Goal: Task Accomplishment & Management: Complete application form

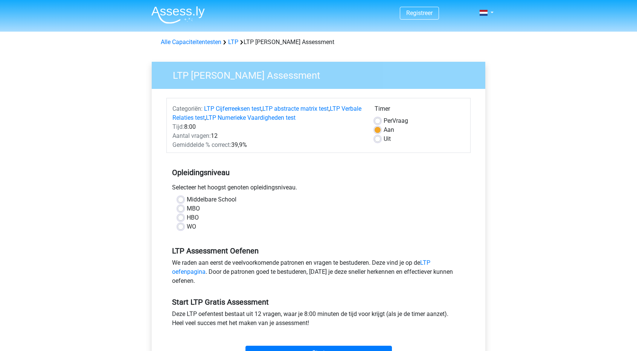
click at [187, 209] on label "MBO" at bounding box center [193, 208] width 13 height 9
click at [180, 209] on input "MBO" at bounding box center [181, 208] width 6 height 8
radio input "true"
click at [329, 168] on h5 "Opleidingsniveau" at bounding box center [318, 172] width 293 height 15
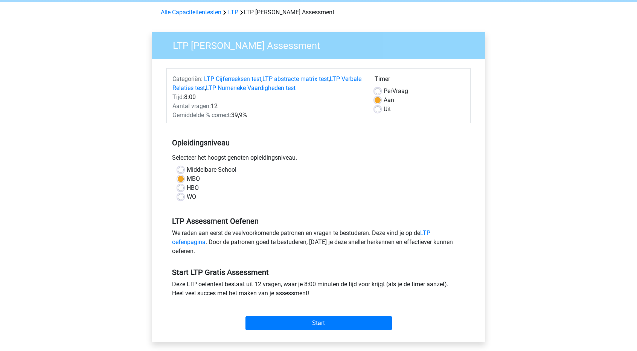
scroll to position [30, 0]
click at [380, 113] on div "Timer Per Vraag Aan Uit" at bounding box center [419, 96] width 101 height 45
click at [380, 113] on div "Uit" at bounding box center [420, 108] width 90 height 9
click at [384, 109] on label "Uit" at bounding box center [387, 108] width 7 height 9
click at [378, 109] on input "Uit" at bounding box center [378, 108] width 6 height 8
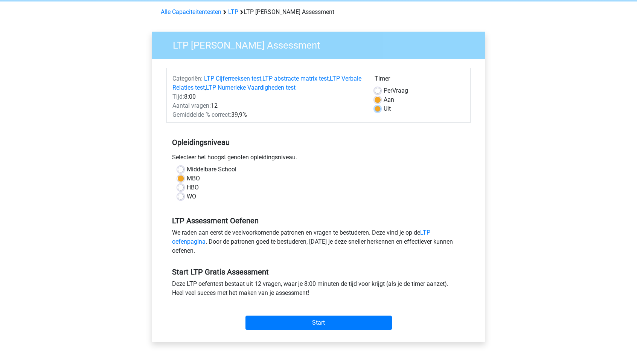
radio input "true"
click at [371, 117] on div "Timer Per Vraag Aan Uit" at bounding box center [419, 96] width 101 height 45
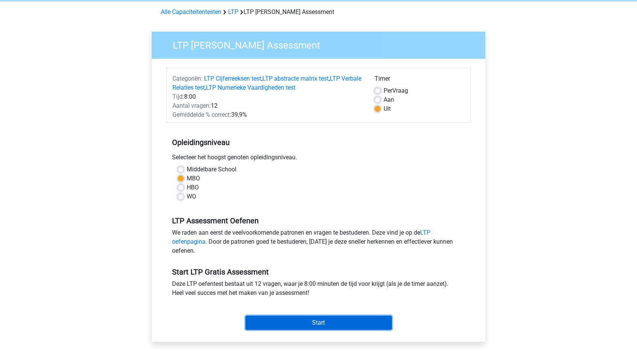
click at [329, 317] on input "Start" at bounding box center [318, 322] width 146 height 14
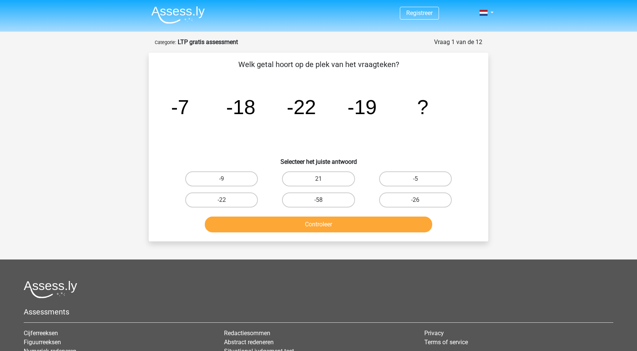
click at [224, 181] on input "-9" at bounding box center [224, 181] width 5 height 5
radio input "true"
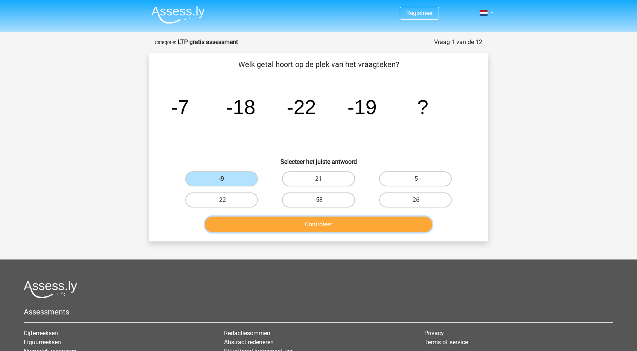
click at [319, 221] on button "Controleer" at bounding box center [319, 224] width 228 height 16
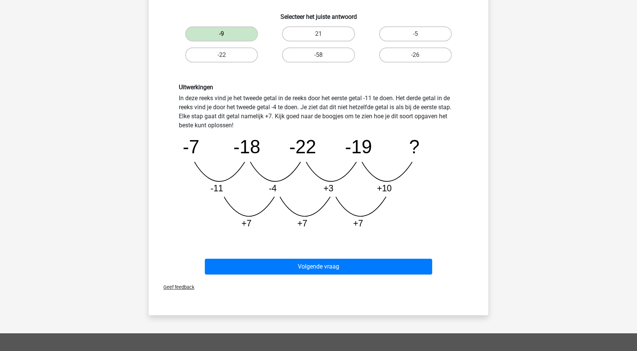
scroll to position [151, 0]
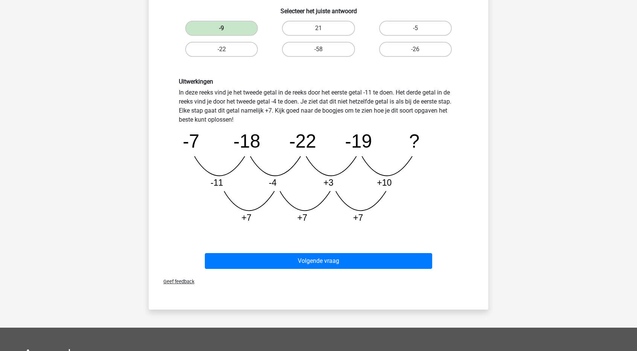
click at [290, 165] on icon "image/svg+xml -7 -18 -22 -19 ? -11 -4 +3 +10 +7 +7 +7" at bounding box center [318, 176] width 279 height 105
click at [245, 165] on icon "image/svg+xml -7 -18 -22 -19 ? -11 -4 +3 +10 +7 +7 +7" at bounding box center [318, 176] width 279 height 105
click at [253, 142] on tspan "-18" at bounding box center [246, 141] width 27 height 21
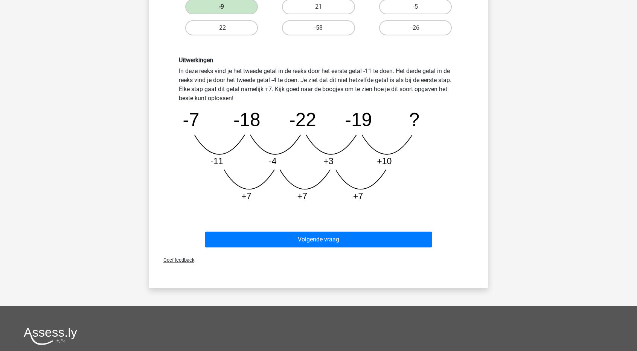
scroll to position [172, 0]
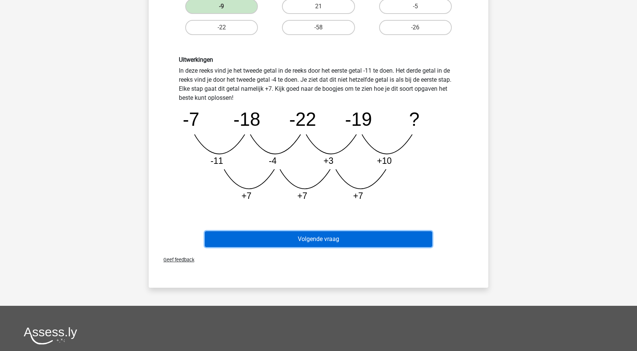
click at [344, 238] on button "Volgende vraag" at bounding box center [319, 239] width 228 height 16
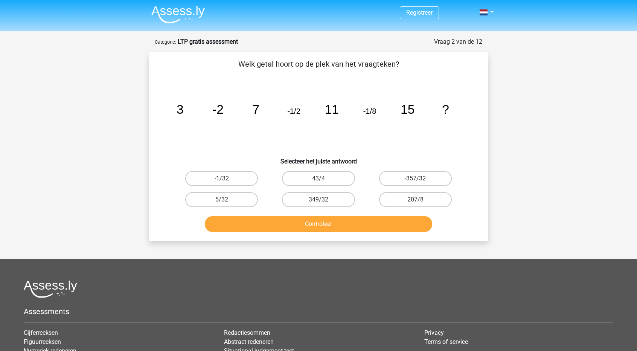
scroll to position [0, 0]
click at [352, 143] on icon "image/svg+xml 3 -2 7 -1/2 11 -1/8 15 ?" at bounding box center [318, 114] width 303 height 76
click at [250, 175] on label "-1/32" at bounding box center [221, 178] width 73 height 15
click at [227, 179] on input "-1/32" at bounding box center [224, 181] width 5 height 5
radio input "true"
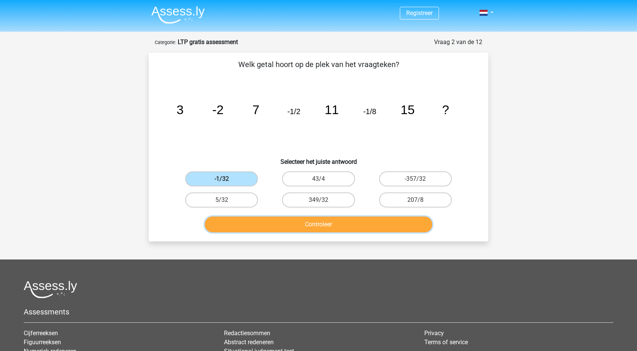
click at [286, 227] on button "Controleer" at bounding box center [319, 224] width 228 height 16
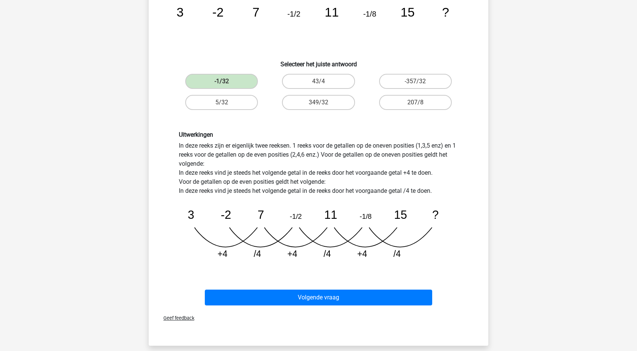
scroll to position [110, 0]
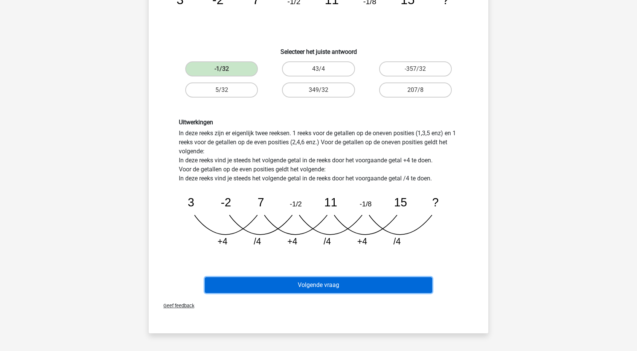
click at [302, 280] on button "Volgende vraag" at bounding box center [319, 285] width 228 height 16
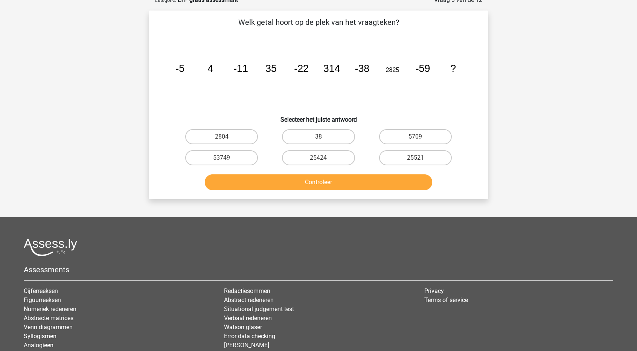
scroll to position [38, 0]
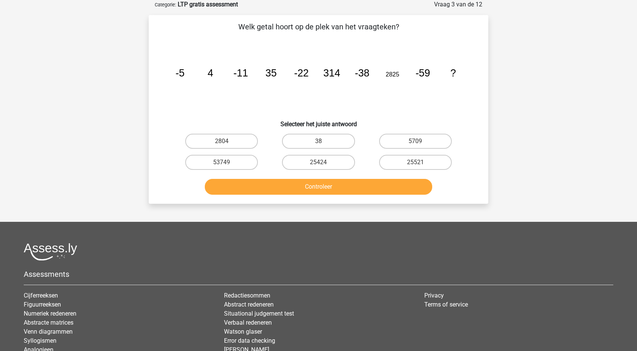
click at [309, 244] on div at bounding box center [319, 252] width 590 height 18
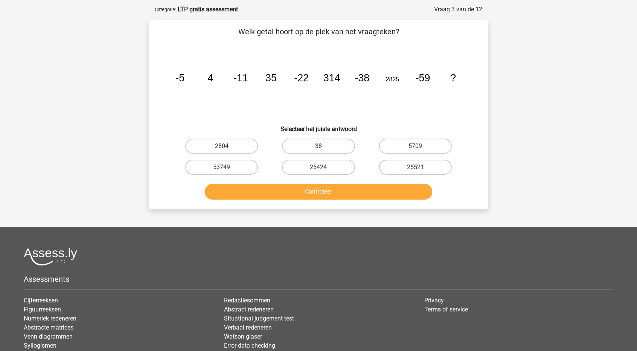
scroll to position [32, 0]
click at [233, 144] on label "2804" at bounding box center [221, 146] width 73 height 15
click at [227, 146] on input "2804" at bounding box center [224, 148] width 5 height 5
radio input "true"
click at [264, 112] on icon "image/svg+xml -5 4 -11 35 -22 314 -38 2825 -59 ?" at bounding box center [318, 82] width 303 height 76
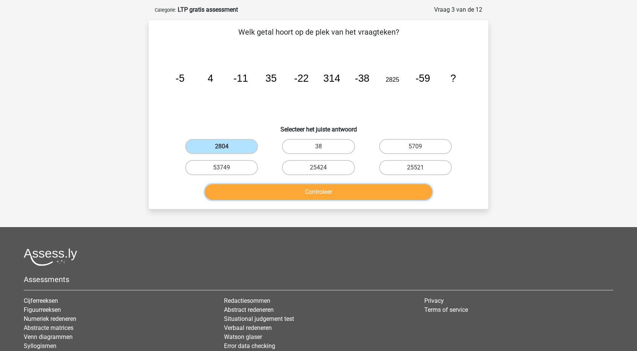
click at [281, 184] on button "Controleer" at bounding box center [319, 192] width 228 height 16
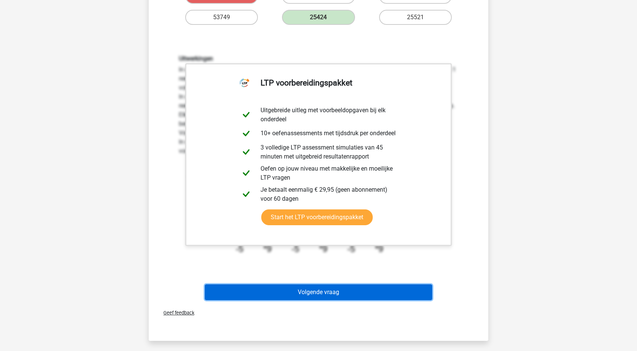
click at [331, 289] on button "Volgende vraag" at bounding box center [319, 292] width 228 height 16
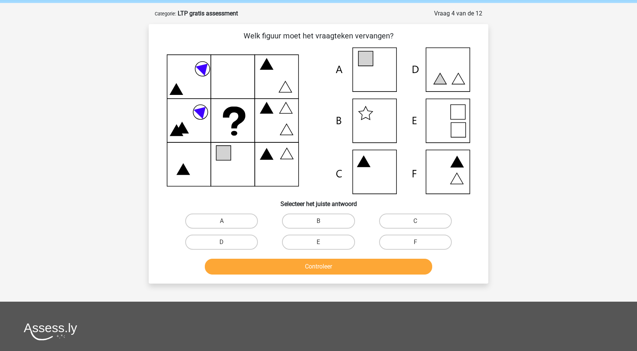
scroll to position [38, 0]
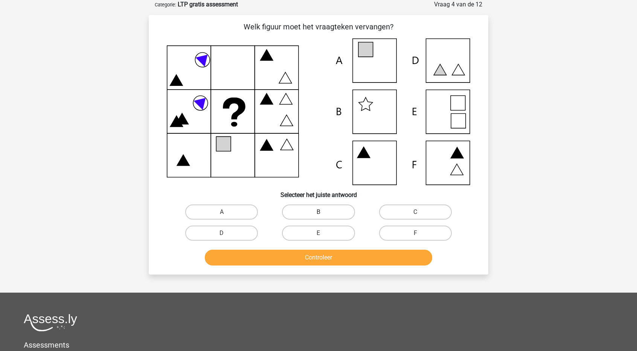
click at [329, 205] on label "B" at bounding box center [318, 211] width 73 height 15
click at [323, 212] on input "B" at bounding box center [321, 214] width 5 height 5
radio input "true"
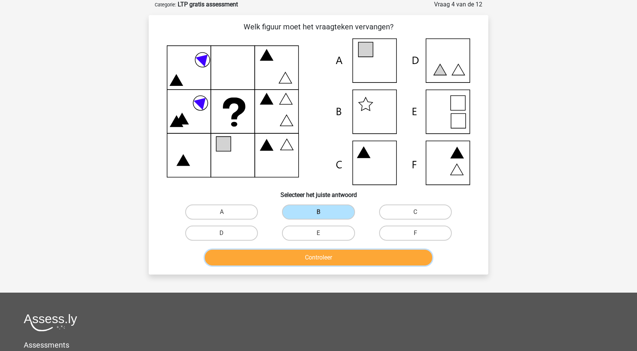
click at [346, 260] on button "Controleer" at bounding box center [319, 258] width 228 height 16
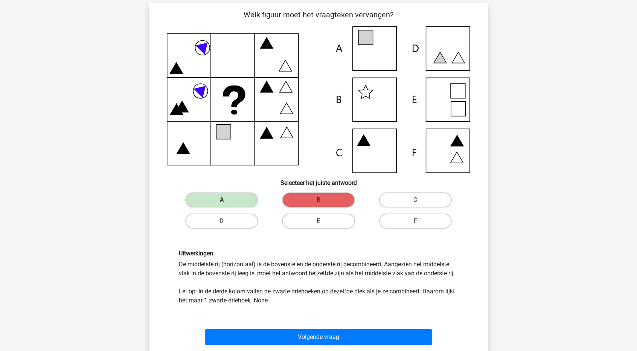
scroll to position [75, 0]
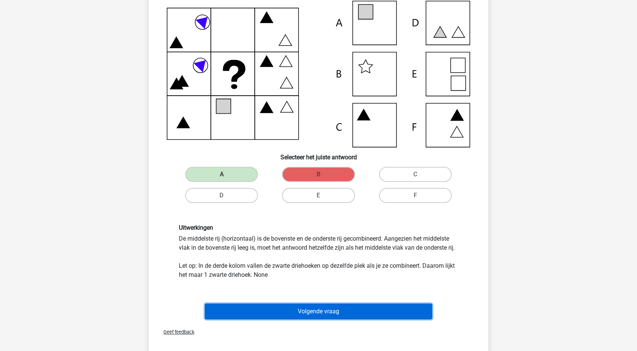
click at [310, 314] on button "Volgende vraag" at bounding box center [319, 311] width 228 height 16
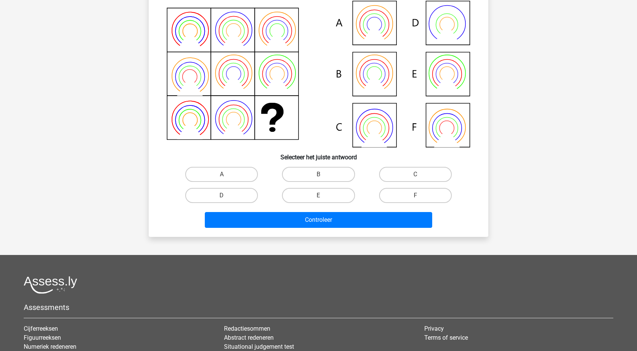
scroll to position [38, 0]
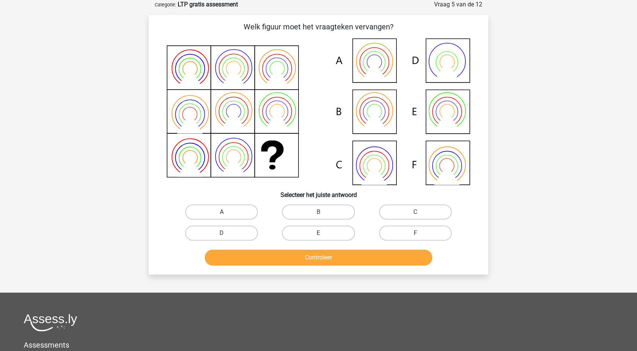
click at [237, 211] on label "A" at bounding box center [221, 211] width 73 height 15
click at [227, 212] on input "A" at bounding box center [224, 214] width 5 height 5
radio input "true"
click at [319, 206] on label "B" at bounding box center [318, 211] width 73 height 15
click at [319, 212] on input "B" at bounding box center [321, 214] width 5 height 5
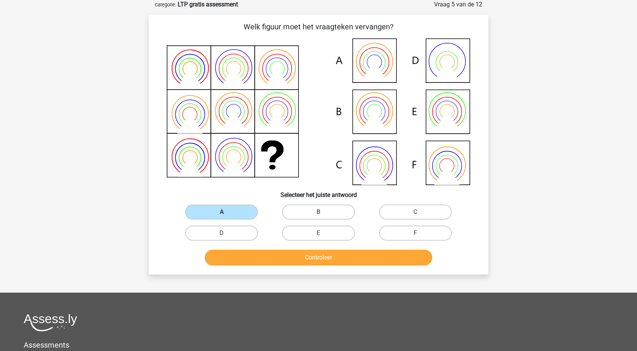
radio input "true"
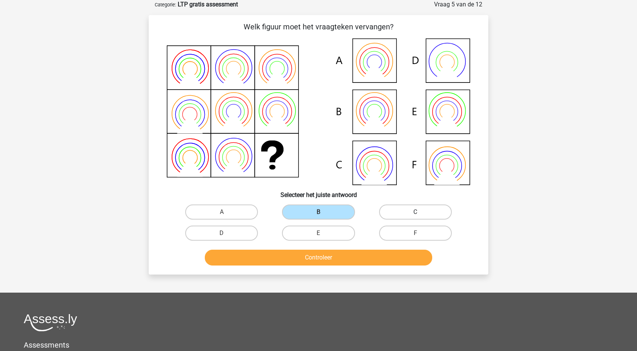
click at [398, 204] on label "C" at bounding box center [415, 211] width 73 height 15
click at [415, 212] on input "C" at bounding box center [417, 214] width 5 height 5
radio input "true"
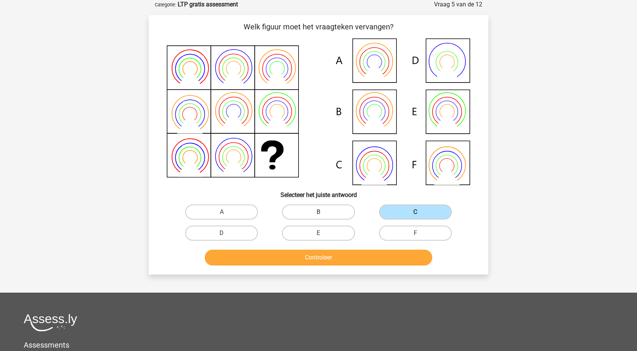
click at [314, 216] on label "B" at bounding box center [318, 211] width 73 height 15
click at [319, 216] on input "B" at bounding box center [321, 214] width 5 height 5
radio input "true"
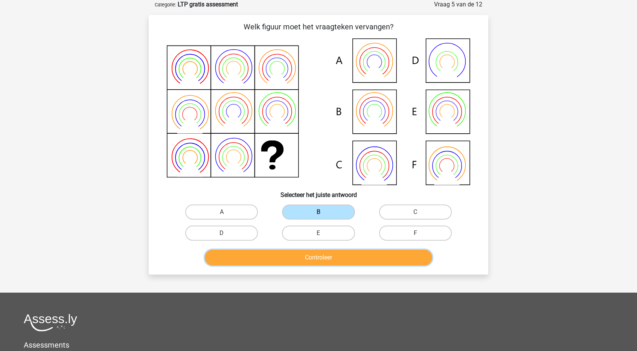
click at [328, 253] on button "Controleer" at bounding box center [319, 258] width 228 height 16
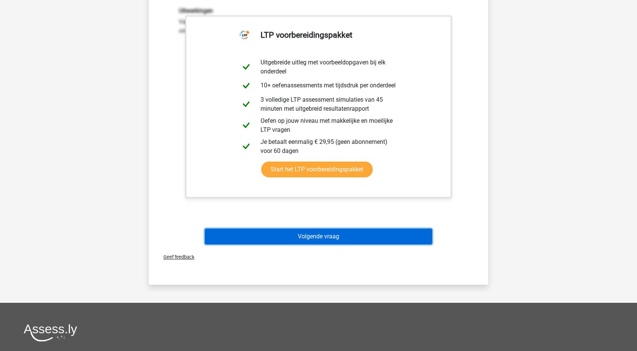
click at [328, 243] on button "Volgende vraag" at bounding box center [319, 237] width 228 height 16
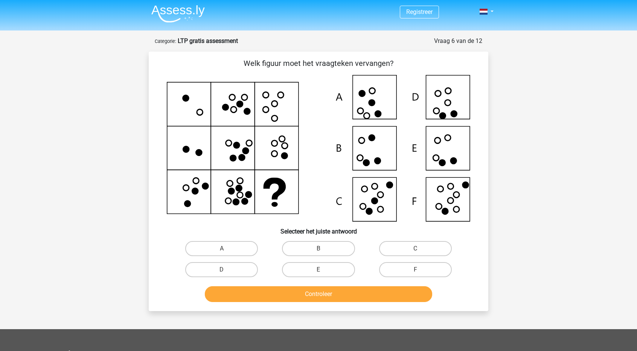
scroll to position [0, 0]
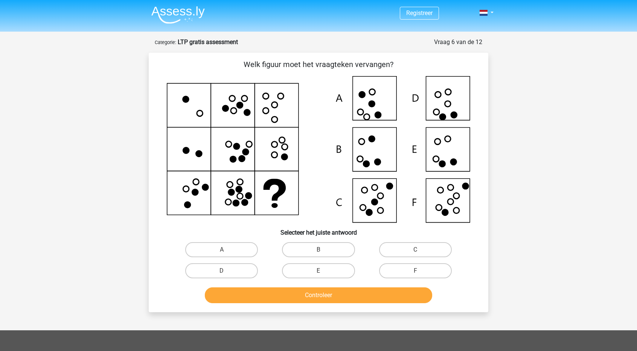
drag, startPoint x: 442, startPoint y: 107, endPoint x: 436, endPoint y: 108, distance: 5.7
click at [441, 106] on icon at bounding box center [318, 149] width 303 height 146
click at [245, 276] on label "D" at bounding box center [221, 270] width 73 height 15
click at [227, 276] on input "D" at bounding box center [224, 273] width 5 height 5
radio input "true"
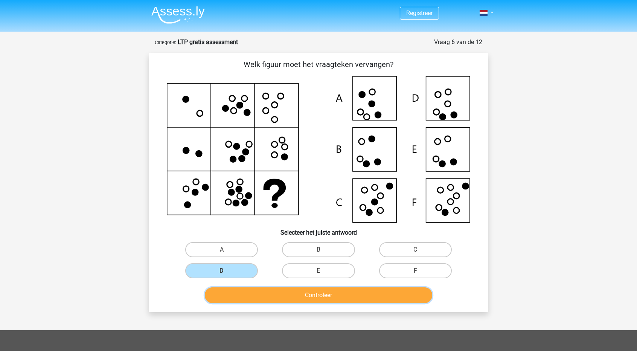
click at [285, 300] on button "Controleer" at bounding box center [319, 295] width 228 height 16
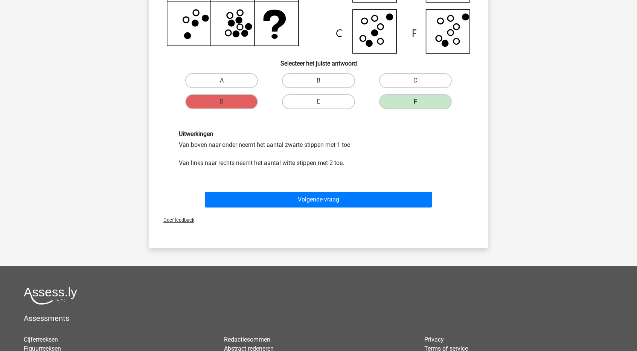
scroll to position [188, 0]
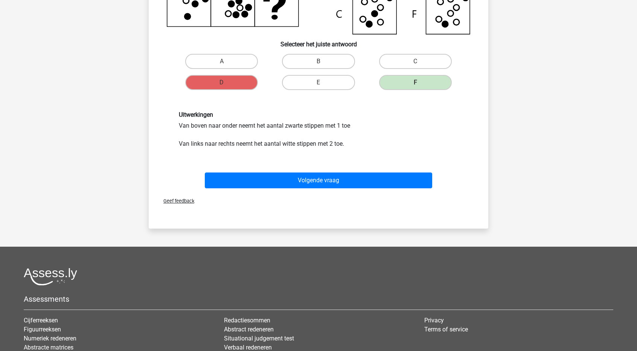
click at [335, 169] on div "Volgende vraag" at bounding box center [318, 178] width 315 height 25
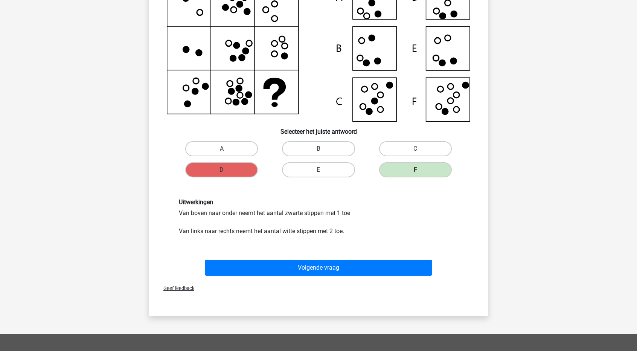
scroll to position [75, 0]
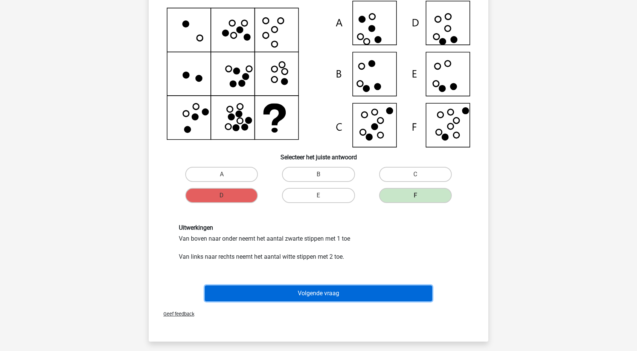
click at [362, 295] on button "Volgende vraag" at bounding box center [319, 293] width 228 height 16
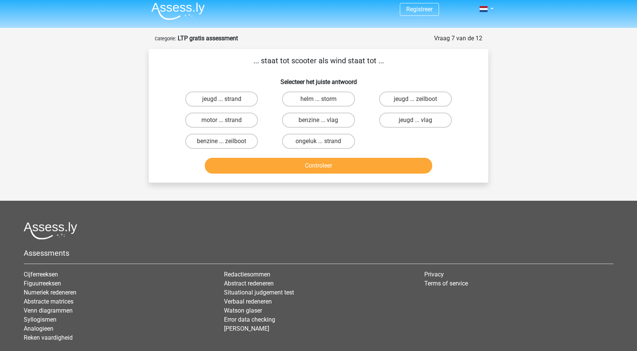
scroll to position [0, 0]
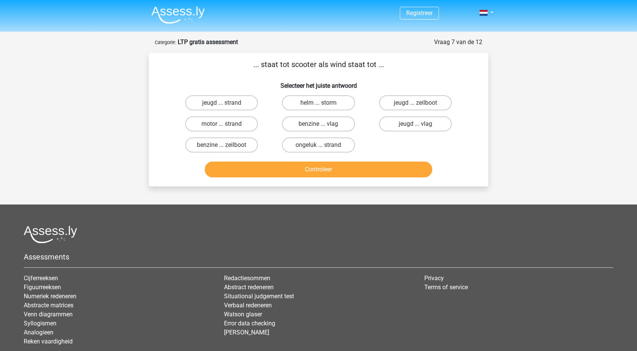
click at [355, 253] on h5 "Assessments" at bounding box center [319, 256] width 590 height 9
click at [396, 105] on label "jeugd ... zeilboot" at bounding box center [415, 102] width 73 height 15
click at [415, 105] on input "jeugd ... zeilboot" at bounding box center [417, 105] width 5 height 5
radio input "true"
click at [373, 166] on button "Controleer" at bounding box center [319, 170] width 228 height 16
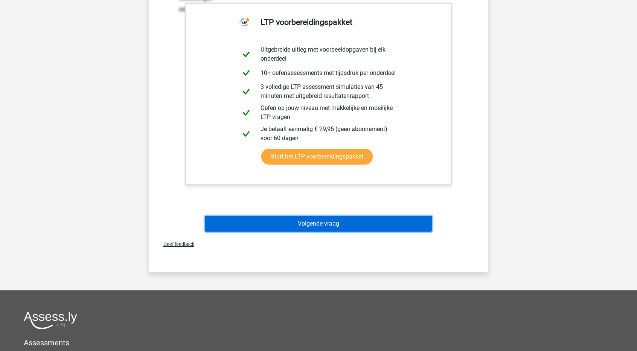
click at [343, 219] on button "Volgende vraag" at bounding box center [319, 224] width 228 height 16
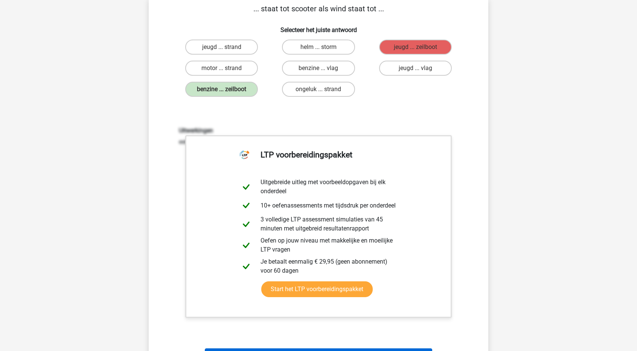
scroll to position [38, 0]
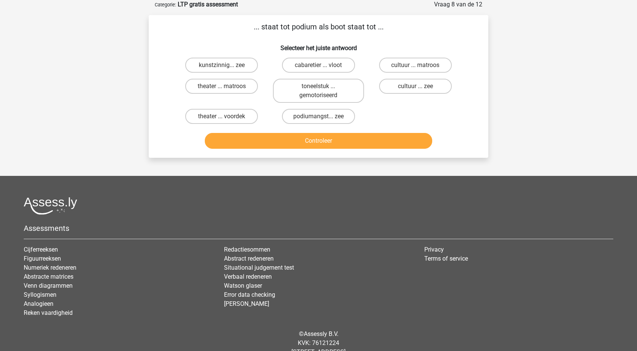
click at [263, 98] on div "theater ... matroos" at bounding box center [221, 91] width 91 height 24
click at [319, 113] on label "podiumangst... zee" at bounding box center [318, 116] width 73 height 15
click at [319, 116] on input "podiumangst... zee" at bounding box center [321, 118] width 5 height 5
radio input "true"
click at [250, 87] on label "theater ... matroos" at bounding box center [221, 86] width 73 height 15
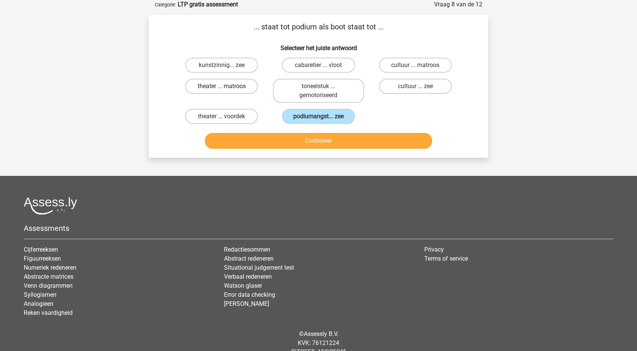
click at [227, 87] on input "theater ... matroos" at bounding box center [224, 88] width 5 height 5
radio input "true"
click at [249, 112] on div "theater ... voordek" at bounding box center [221, 116] width 97 height 21
click at [248, 66] on label "kunstzinnig... zee" at bounding box center [221, 65] width 73 height 15
click at [227, 66] on input "kunstzinnig... zee" at bounding box center [224, 67] width 5 height 5
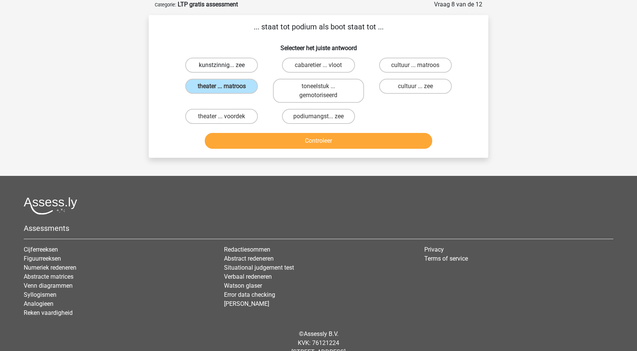
radio input "true"
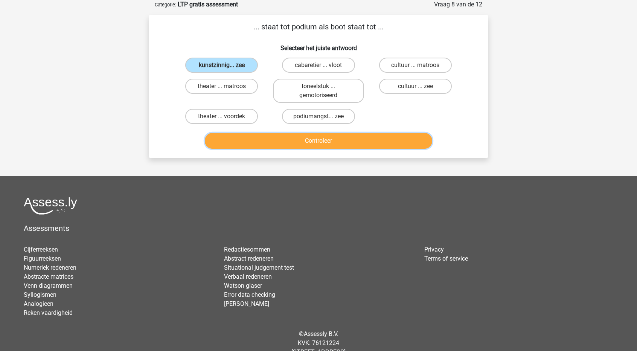
click at [300, 137] on button "Controleer" at bounding box center [319, 141] width 228 height 16
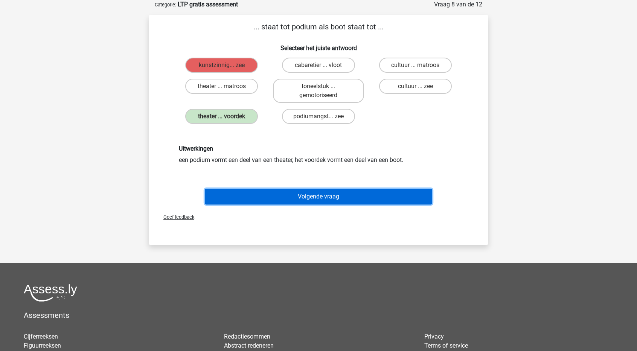
click at [320, 198] on button "Volgende vraag" at bounding box center [319, 197] width 228 height 16
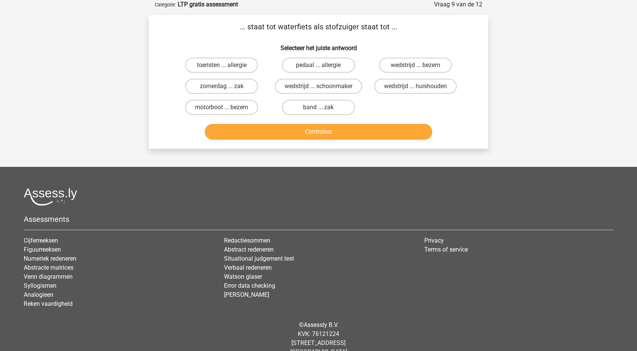
click at [322, 180] on footer "Assessments Cijferreeksen Figuurreeksen Numeriek redeneren Abstracte matrices V…" at bounding box center [318, 266] width 637 height 199
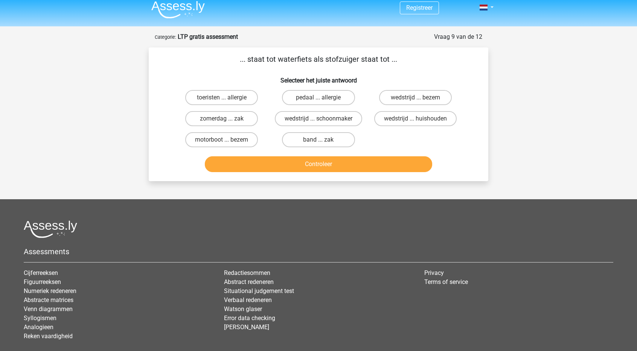
scroll to position [0, 0]
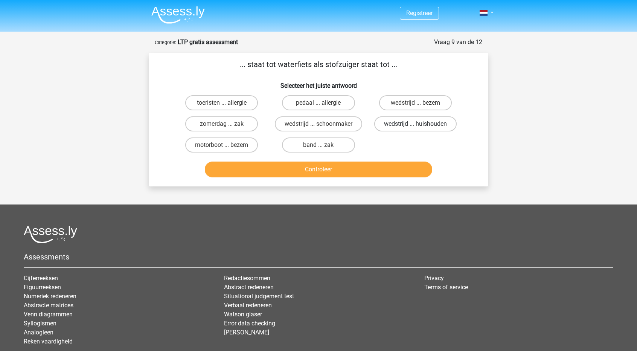
click at [424, 128] on label "wedstrijd ... huishouden" at bounding box center [415, 123] width 82 height 15
click at [420, 128] on input "wedstrijd ... huishouden" at bounding box center [417, 126] width 5 height 5
radio input "true"
click at [241, 120] on label "zomerdag ... zak" at bounding box center [221, 123] width 73 height 15
click at [227, 124] on input "zomerdag ... zak" at bounding box center [224, 126] width 5 height 5
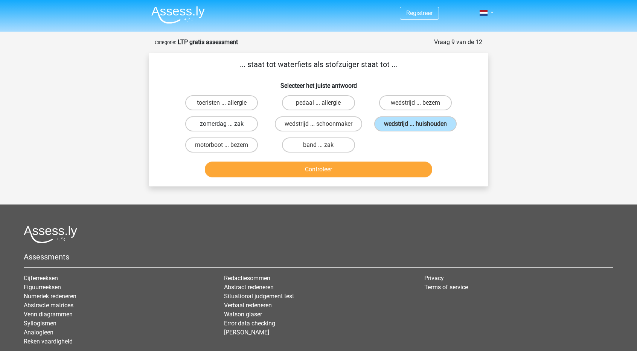
radio input "true"
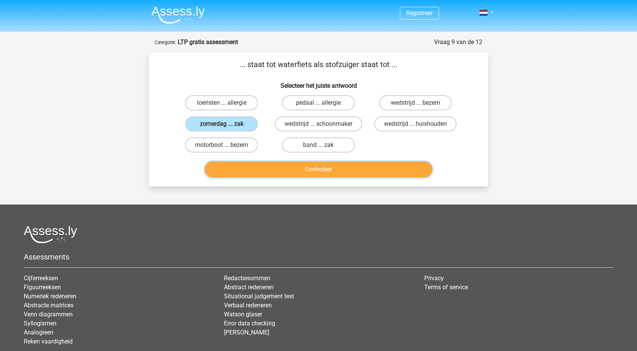
click at [281, 169] on button "Controleer" at bounding box center [319, 170] width 228 height 16
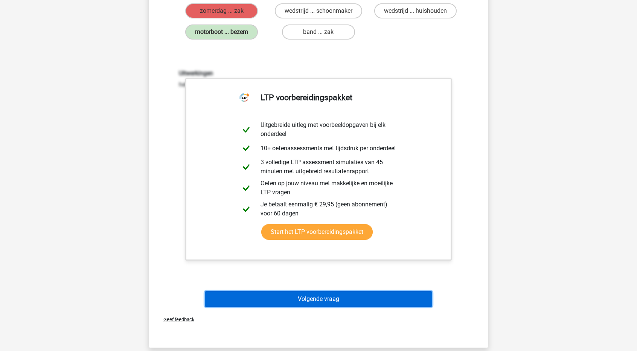
click at [336, 302] on button "Volgende vraag" at bounding box center [319, 299] width 228 height 16
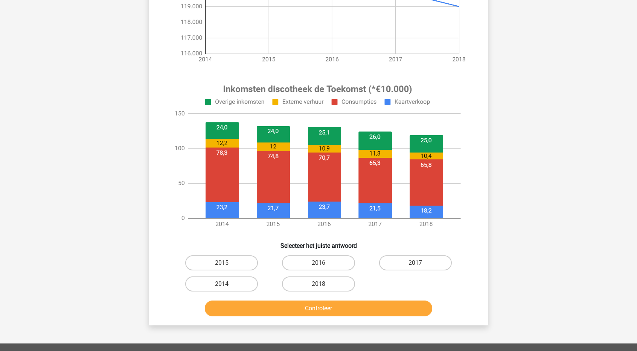
scroll to position [204, 0]
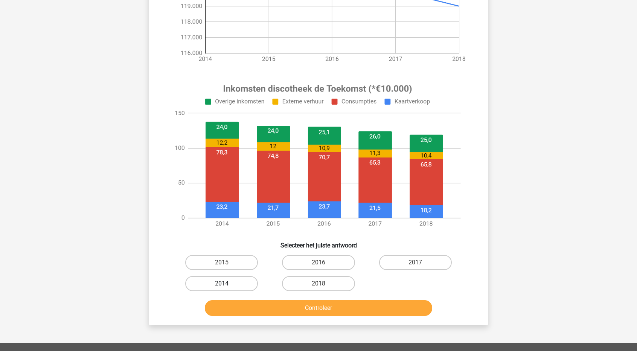
click at [234, 279] on label "2014" at bounding box center [221, 283] width 73 height 15
click at [227, 283] on input "2014" at bounding box center [224, 285] width 5 height 5
radio input "true"
click at [263, 305] on button "Controleer" at bounding box center [319, 308] width 228 height 16
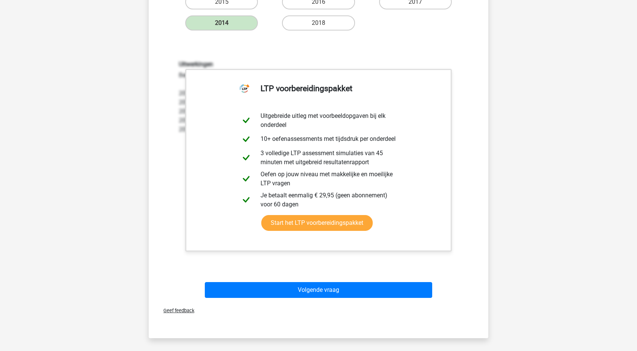
scroll to position [466, 0]
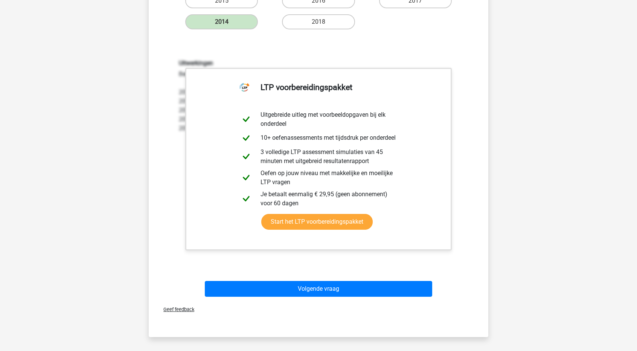
click at [293, 301] on div "Geef feedback" at bounding box center [319, 309] width 334 height 19
click at [303, 259] on div "Uitwerkingen Bereken het percentage voor elk jaar: 2014: 78.3/(23.2+78.3+12.2+2…" at bounding box center [318, 157] width 315 height 233
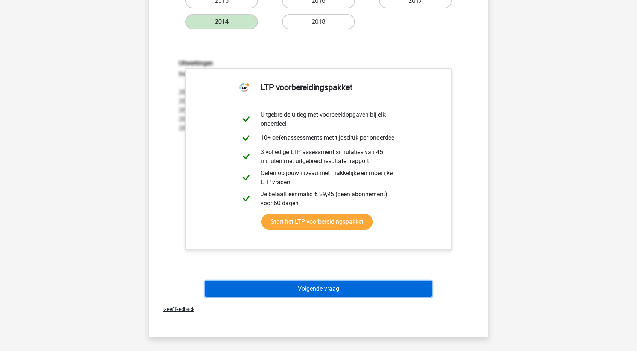
click at [291, 293] on button "Volgende vraag" at bounding box center [319, 289] width 228 height 16
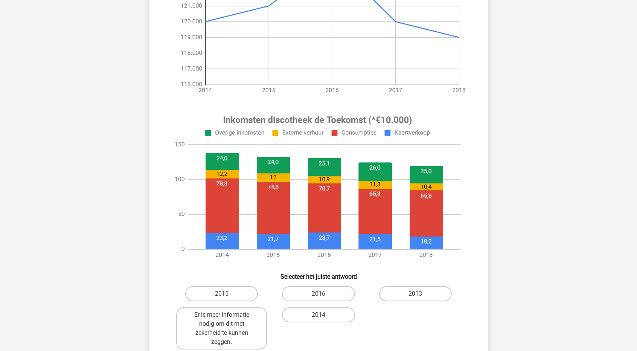
scroll to position [188, 0]
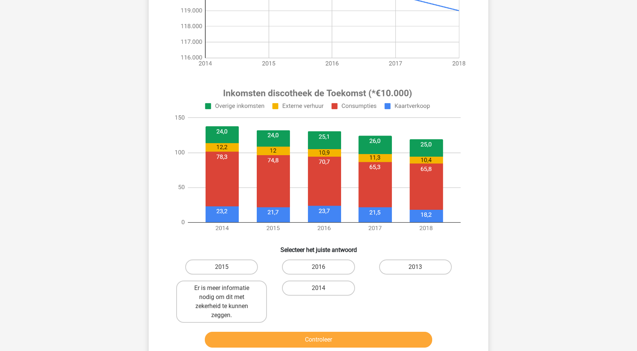
click at [281, 311] on div "2014" at bounding box center [318, 301] width 91 height 42
click at [325, 291] on label "2014" at bounding box center [318, 287] width 73 height 15
click at [323, 291] on input "2014" at bounding box center [321, 290] width 5 height 5
radio input "true"
click at [340, 339] on button "Controleer" at bounding box center [319, 340] width 228 height 16
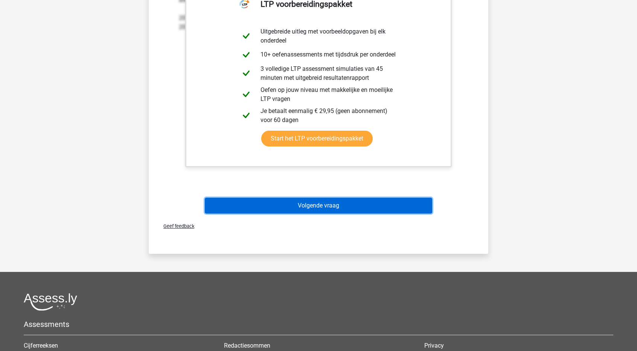
click at [362, 208] on button "Volgende vraag" at bounding box center [319, 206] width 228 height 16
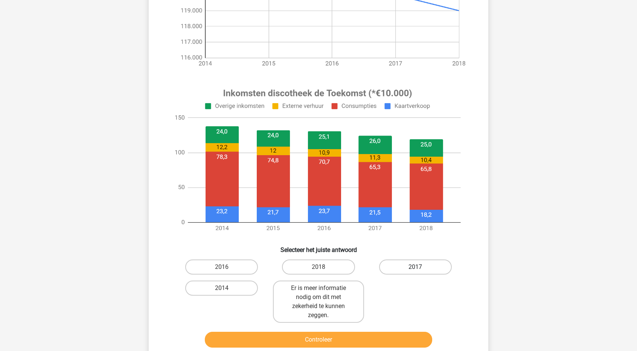
click at [405, 268] on label "2017" at bounding box center [415, 266] width 73 height 15
click at [415, 268] on input "2017" at bounding box center [417, 269] width 5 height 5
radio input "true"
click at [335, 265] on label "2018" at bounding box center [318, 266] width 73 height 15
click at [323, 267] on input "2018" at bounding box center [321, 269] width 5 height 5
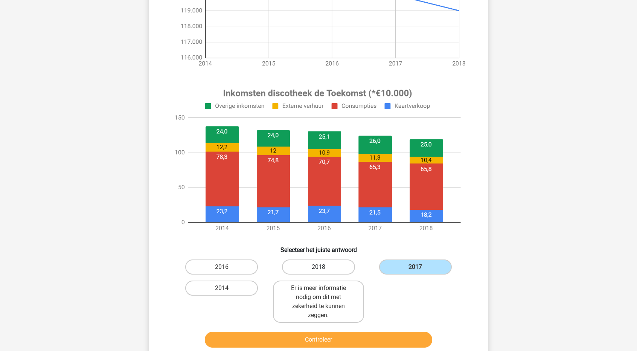
radio input "true"
click at [224, 266] on label "2016" at bounding box center [221, 266] width 73 height 15
click at [224, 267] on input "2016" at bounding box center [224, 269] width 5 height 5
radio input "true"
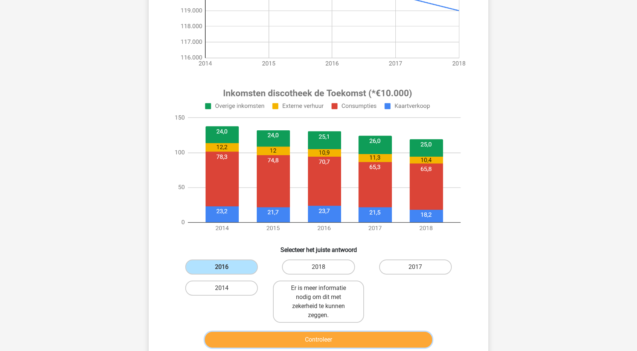
click at [293, 343] on button "Controleer" at bounding box center [319, 340] width 228 height 16
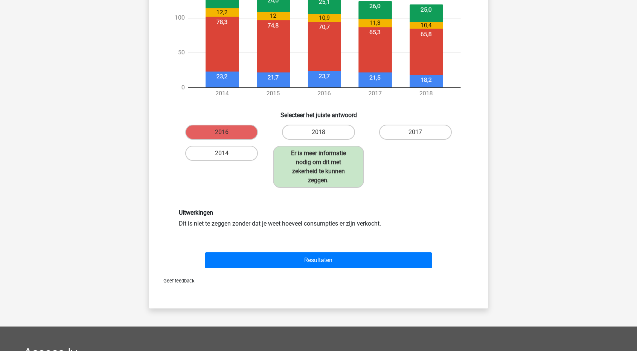
scroll to position [339, 0]
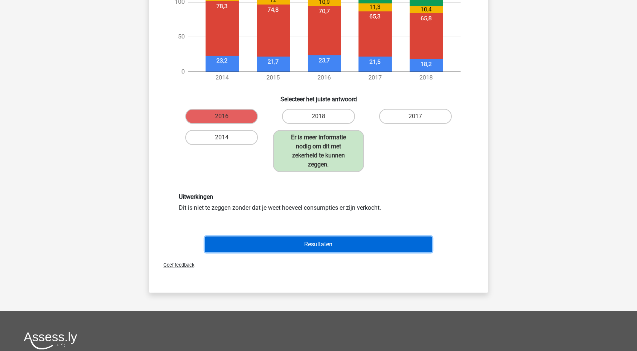
click at [333, 250] on button "Resultaten" at bounding box center [319, 244] width 228 height 16
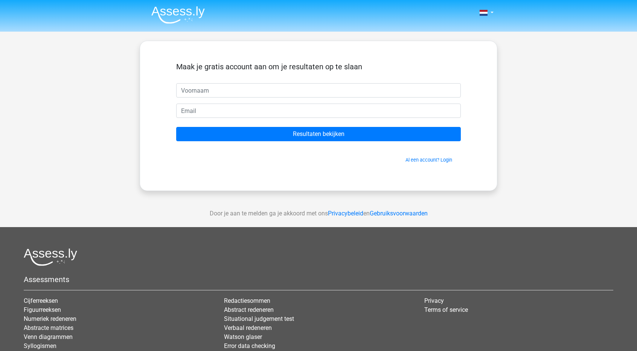
click at [283, 83] on input "text" at bounding box center [318, 90] width 285 height 14
click at [286, 90] on input "text" at bounding box center [318, 90] width 285 height 14
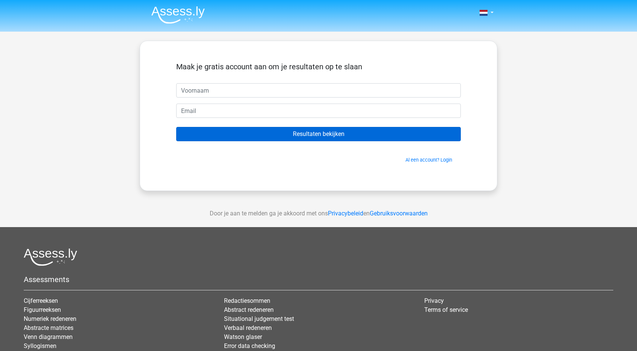
click at [301, 125] on form "Maak je gratis account aan om je resultaten op te slaan Resultaten bekijken Al …" at bounding box center [318, 112] width 285 height 101
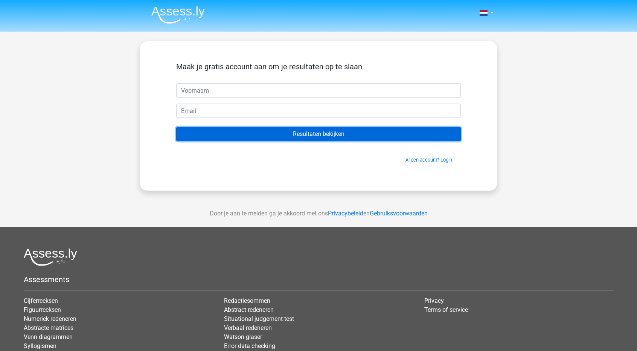
click at [305, 138] on input "Resultaten bekijken" at bounding box center [318, 134] width 285 height 14
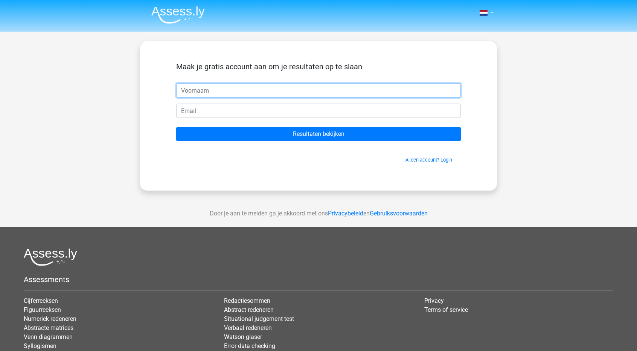
click at [314, 94] on input "text" at bounding box center [318, 90] width 285 height 14
type input "Nick"
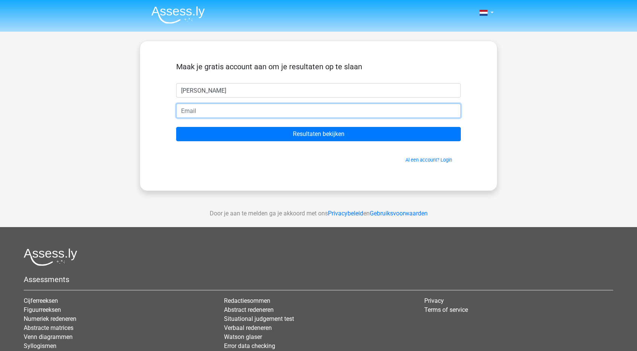
drag, startPoint x: 286, startPoint y: 110, endPoint x: 288, endPoint y: 116, distance: 6.2
click at [286, 110] on input "email" at bounding box center [318, 111] width 285 height 14
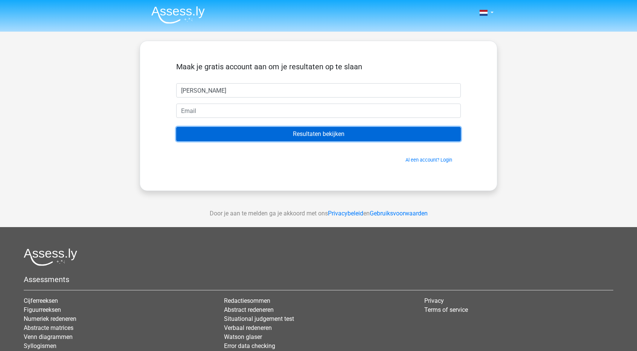
click at [328, 130] on input "Resultaten bekijken" at bounding box center [318, 134] width 285 height 14
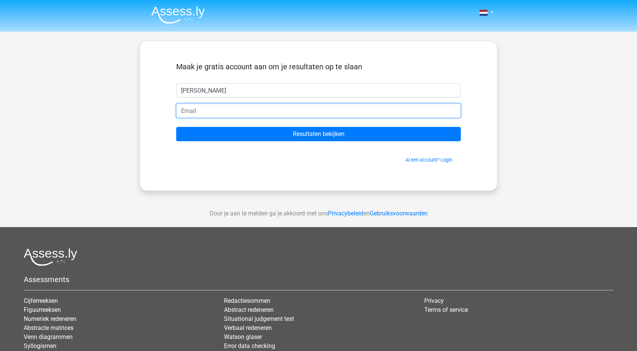
click at [287, 108] on input "email" at bounding box center [318, 111] width 285 height 14
type input "204663@student.novacollege.nl"
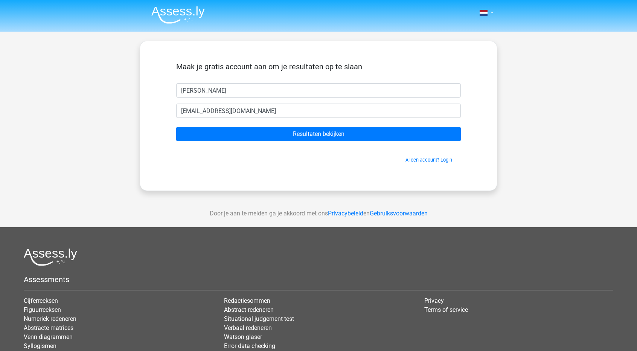
click at [239, 126] on form "Maak je gratis account aan om je resultaten op te slaan Nick 204663@student.nov…" at bounding box center [318, 112] width 285 height 101
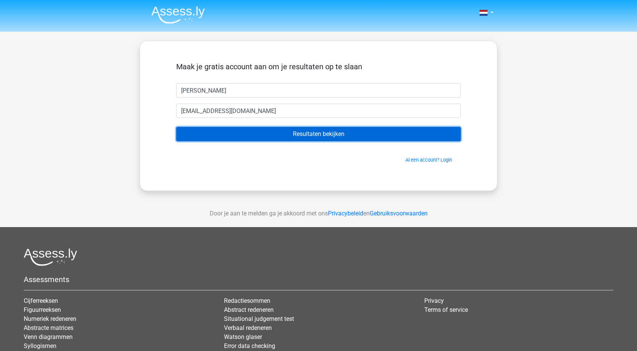
click at [244, 130] on input "Resultaten bekijken" at bounding box center [318, 134] width 285 height 14
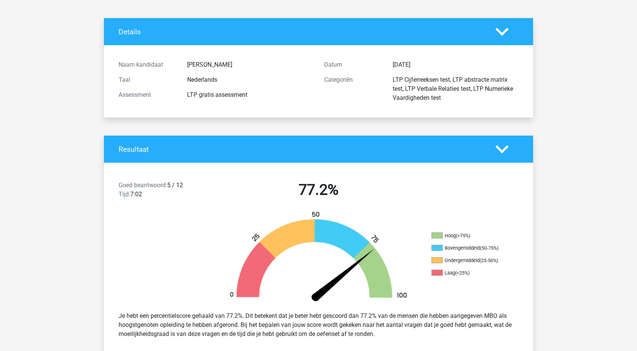
scroll to position [38, 0]
